Goal: Transaction & Acquisition: Purchase product/service

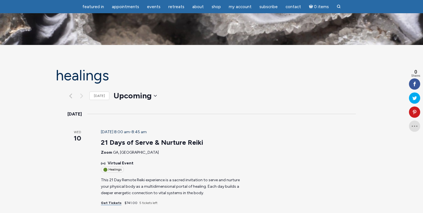
scroll to position [32, 0]
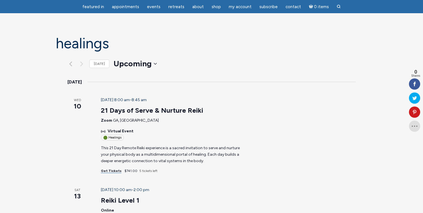
scroll to position [28, 0]
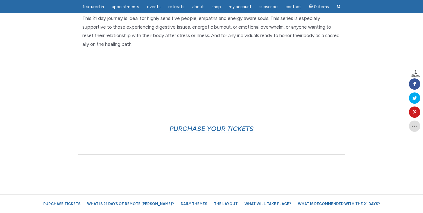
scroll to position [261, 0]
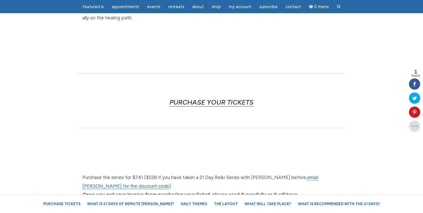
click at [236, 98] on link "PURCHASE YOUR TICKETS" at bounding box center [212, 102] width 84 height 8
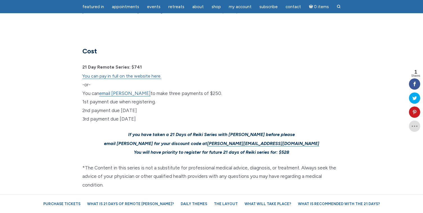
scroll to position [1685, 0]
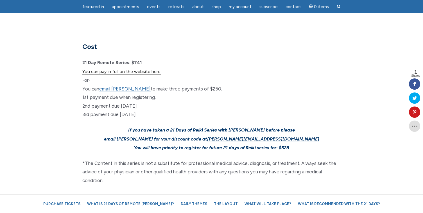
click at [134, 69] on link "You can pay in full on the website here." at bounding box center [121, 72] width 79 height 6
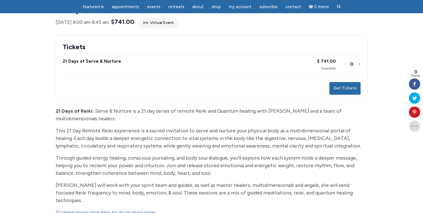
scroll to position [87, 0]
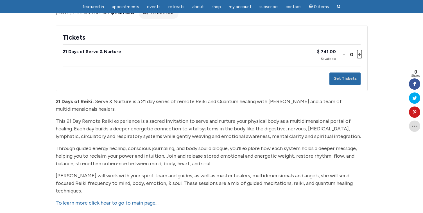
click at [358, 58] on button "Increase ticket quantity for 21 Days of Serve & Nurture +" at bounding box center [359, 54] width 3 height 8
click at [347, 84] on button "Get Tickets" at bounding box center [345, 79] width 31 height 13
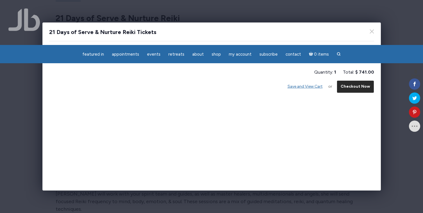
click at [350, 89] on button "Checkout Now" at bounding box center [355, 86] width 37 height 13
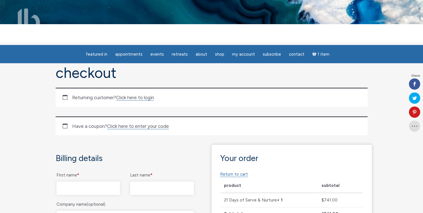
scroll to position [24, 0]
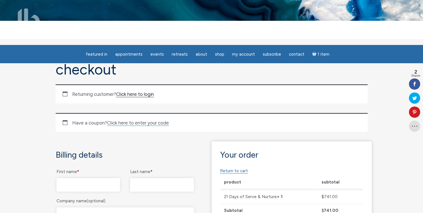
click at [151, 95] on link "Click here to login" at bounding box center [135, 94] width 38 height 6
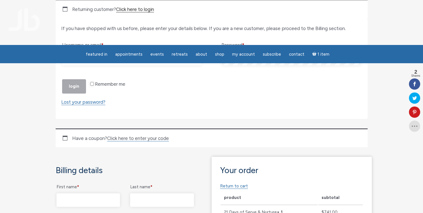
scroll to position [114, 0]
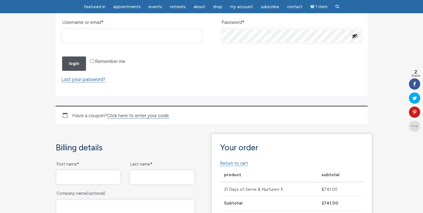
click at [151, 40] on input "Username or email * Required" at bounding box center [132, 36] width 140 height 14
type input "alesibravo@gmail.com"
click at [78, 71] on button "Login" at bounding box center [74, 64] width 24 height 14
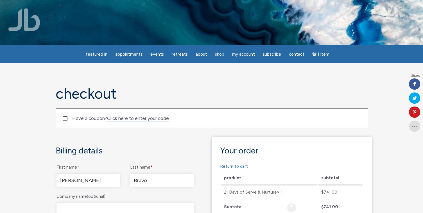
select select "GA"
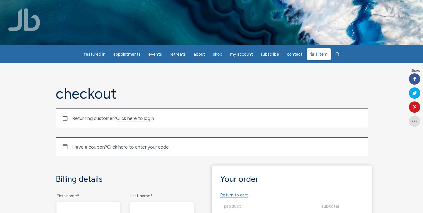
click at [322, 55] on span "1 item" at bounding box center [322, 54] width 12 height 4
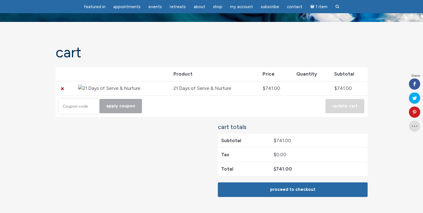
scroll to position [31, 0]
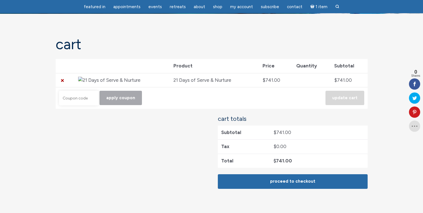
click at [87, 99] on input "Coupon:" at bounding box center [78, 98] width 39 height 15
paste input "SeptRepeat"
type input "SeptRepeat"
click at [108, 102] on button "Apply coupon" at bounding box center [121, 98] width 42 height 14
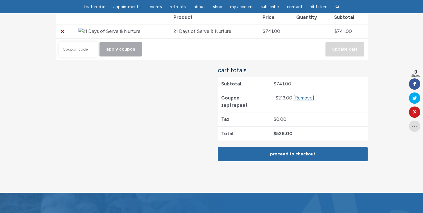
scroll to position [109, 0]
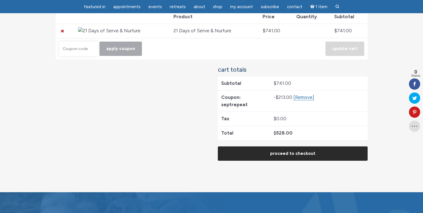
click at [225, 149] on link "Proceed to checkout" at bounding box center [293, 154] width 150 height 14
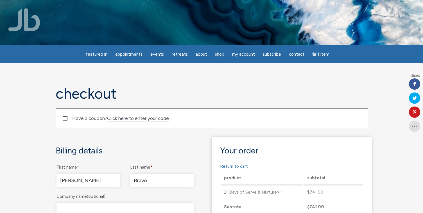
select select "GA"
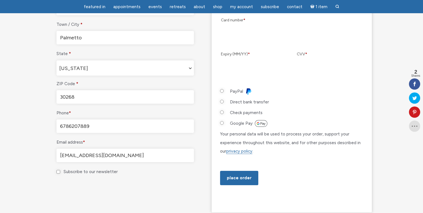
scroll to position [262, 0]
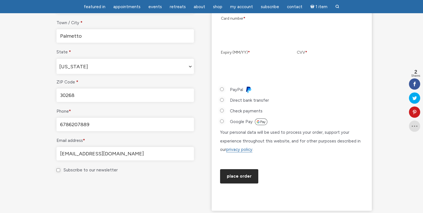
click at [237, 184] on button "Place order" at bounding box center [239, 176] width 38 height 14
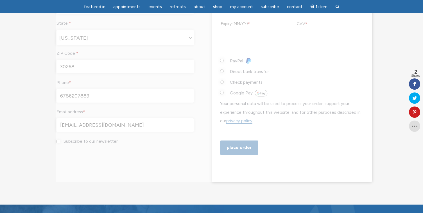
scroll to position [292, 0]
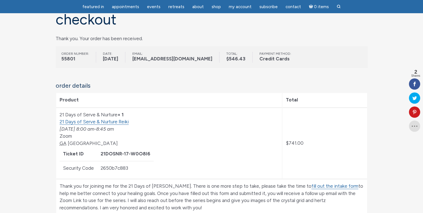
scroll to position [60, 0]
